Goal: Find specific page/section: Find specific page/section

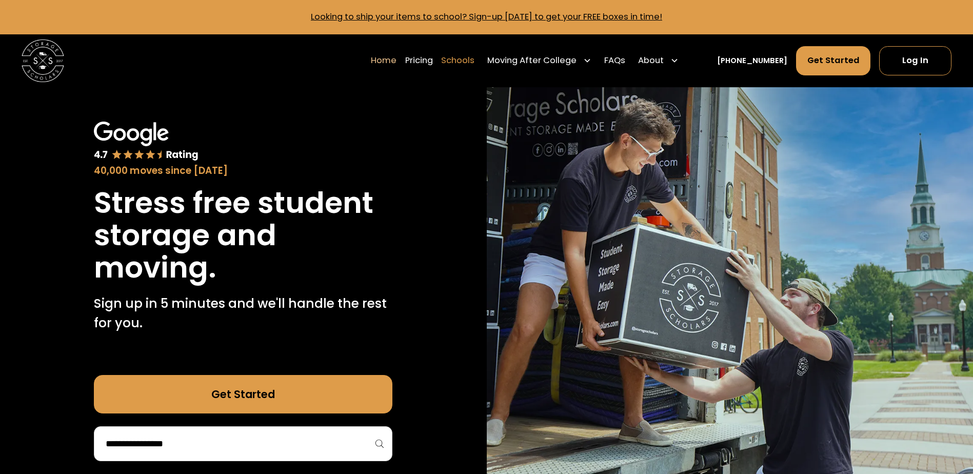
click at [470, 58] on link "Schools" at bounding box center [457, 61] width 33 height 30
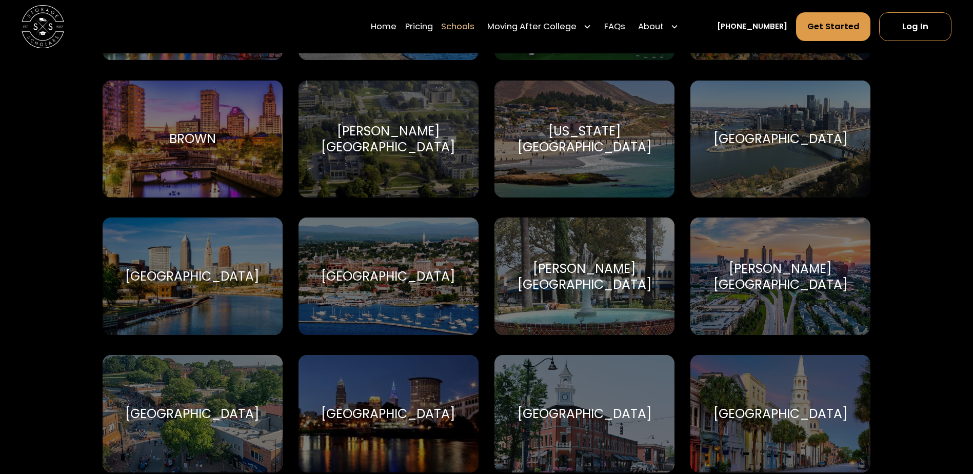
scroll to position [923, 0]
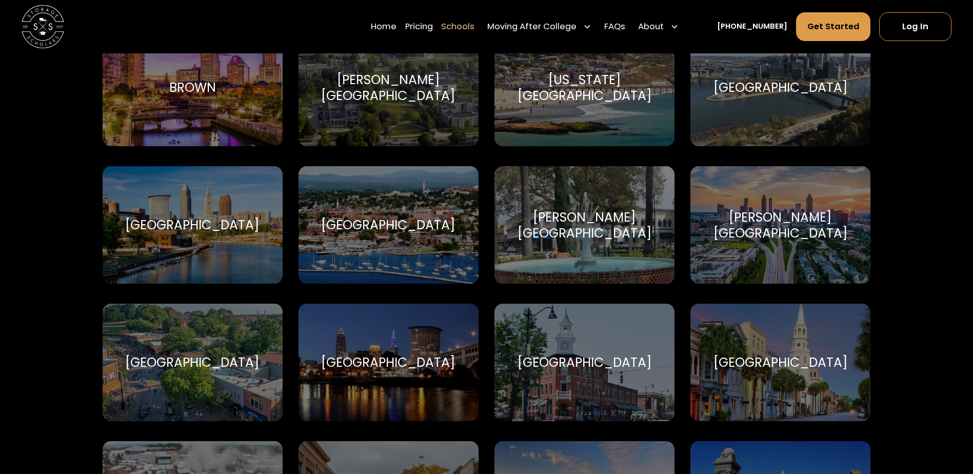
click at [572, 219] on div "[PERSON_NAME][GEOGRAPHIC_DATA]" at bounding box center [584, 225] width 154 height 32
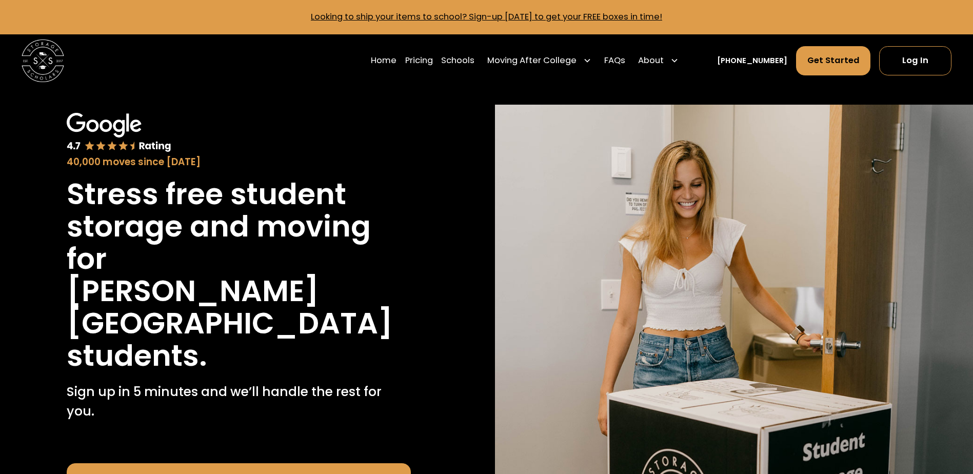
scroll to position [205, 0]
